Goal: Transaction & Acquisition: Obtain resource

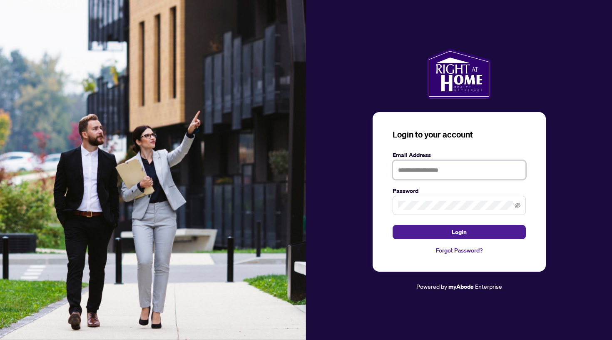
type input "**********"
click at [459, 232] on button "Login" at bounding box center [459, 232] width 133 height 14
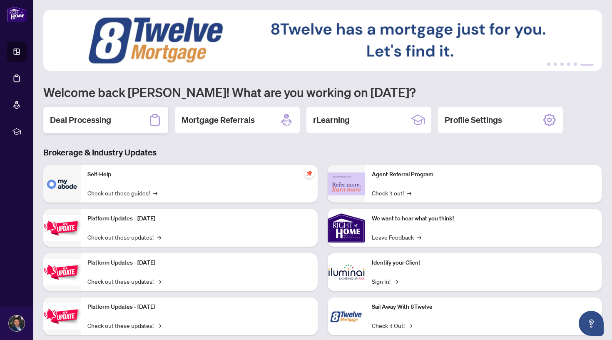
click at [128, 119] on div "Deal Processing" at bounding box center [105, 120] width 125 height 27
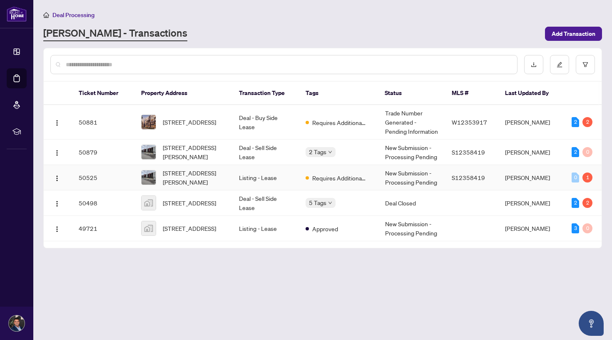
click at [275, 155] on td "Deal - Sell Side Lease" at bounding box center [265, 151] width 67 height 25
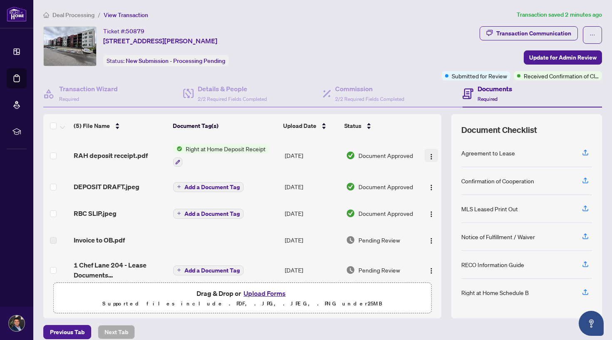
click at [430, 156] on img "button" at bounding box center [431, 156] width 7 height 7
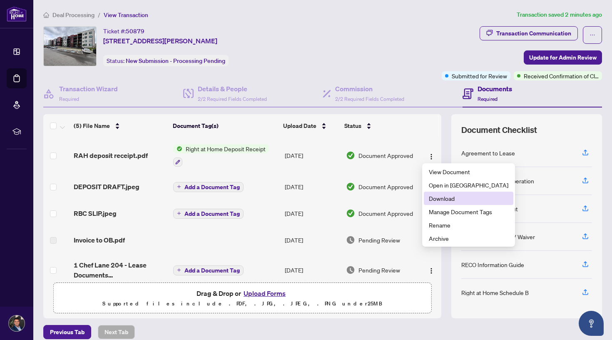
click at [433, 201] on span "Download" at bounding box center [469, 198] width 80 height 9
